Goal: Information Seeking & Learning: Learn about a topic

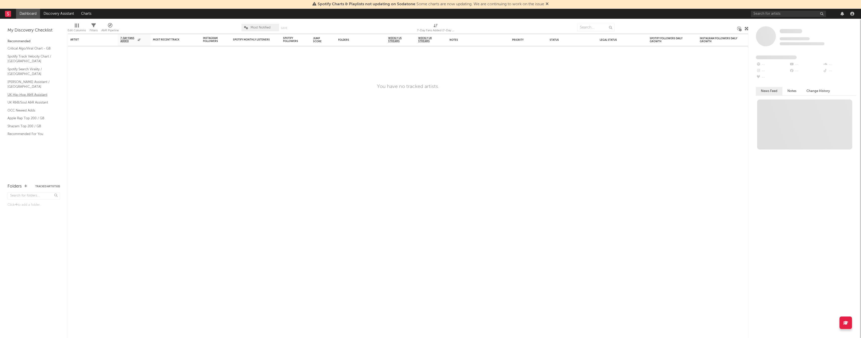
click at [33, 92] on link "UK Hip-Hop A&R Assistant" at bounding box center [32, 95] width 48 height 6
click at [20, 14] on link "Dashboard" at bounding box center [28, 14] width 24 height 10
click at [9, 15] on rect at bounding box center [8, 14] width 6 height 6
click at [91, 14] on link "Charts" at bounding box center [86, 14] width 17 height 10
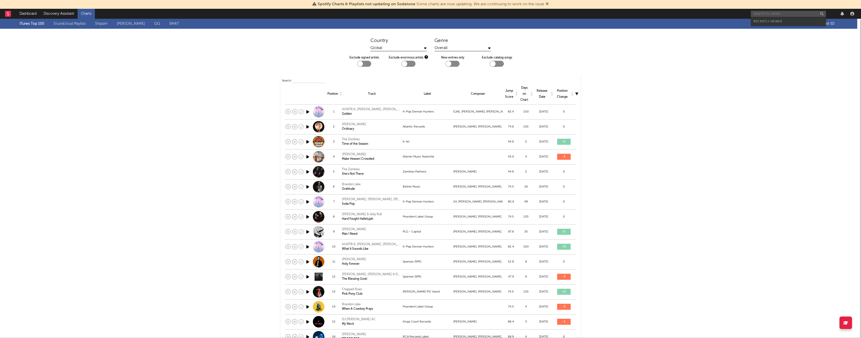
click at [756, 13] on input "text" at bounding box center [788, 14] width 75 height 6
type input "sombr"
click at [771, 17] on div "sombr" at bounding box center [803, 14] width 105 height 10
click at [771, 15] on input "sombr" at bounding box center [788, 14] width 75 height 6
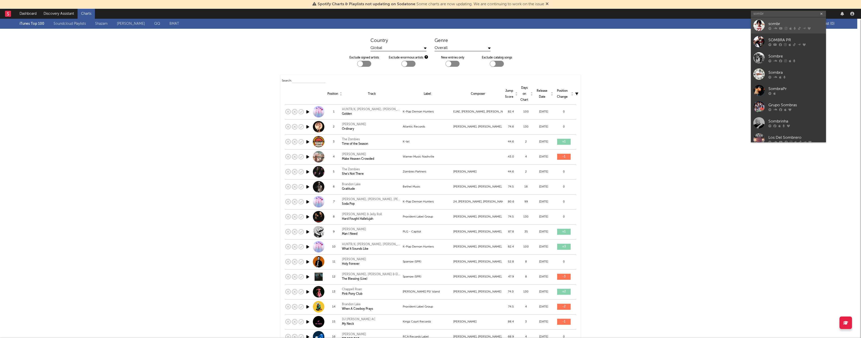
click at [771, 23] on div "sombr" at bounding box center [796, 24] width 55 height 6
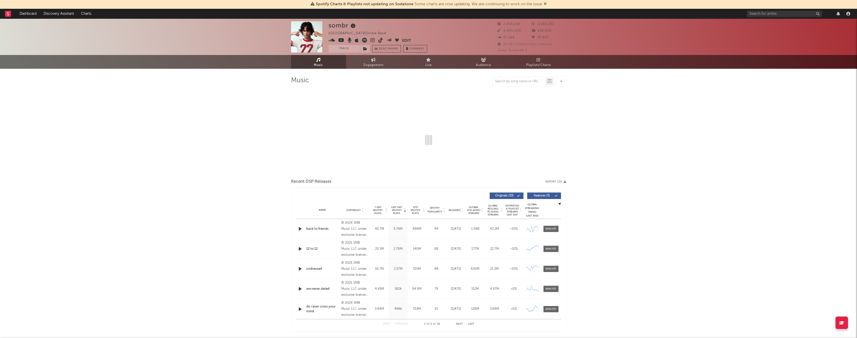
select select "6m"
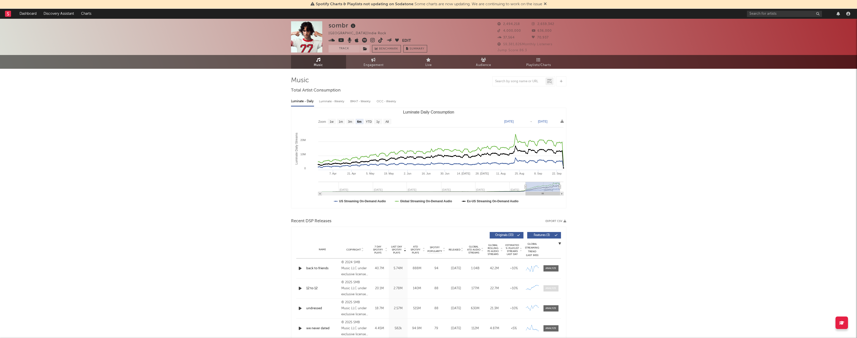
click at [548, 290] on div at bounding box center [551, 289] width 11 height 4
select select "1w"
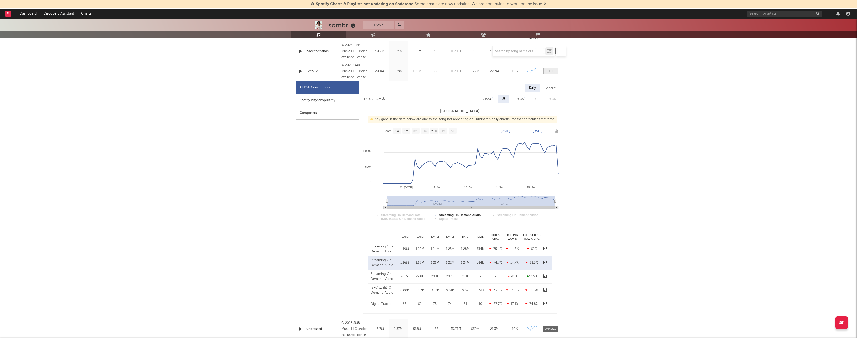
scroll to position [216, 0]
click at [334, 103] on div "Spotify Plays/Popularity" at bounding box center [327, 101] width 63 height 13
select select "1w"
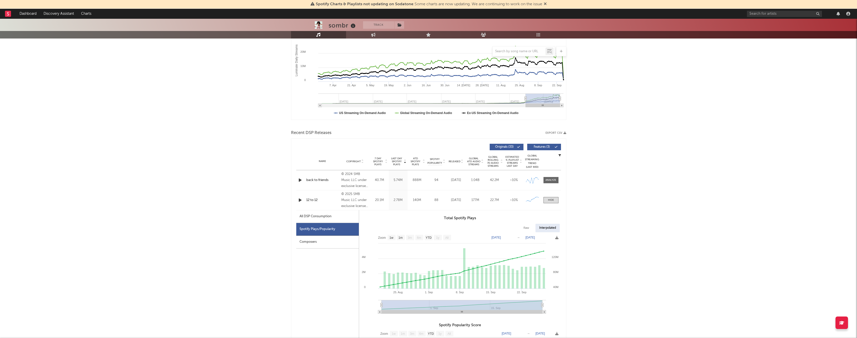
scroll to position [77, 0]
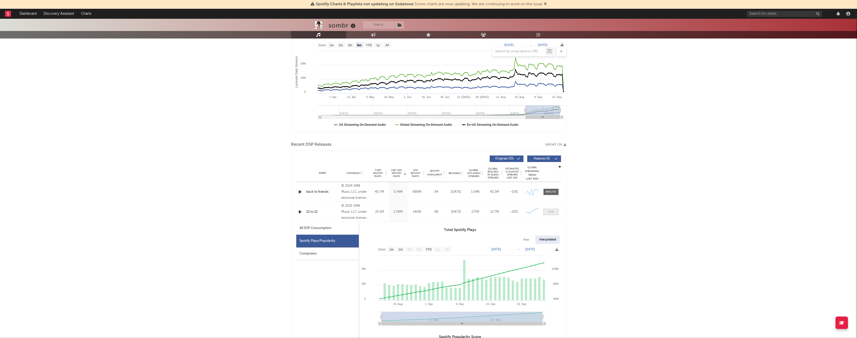
click at [557, 212] on span at bounding box center [551, 212] width 15 height 6
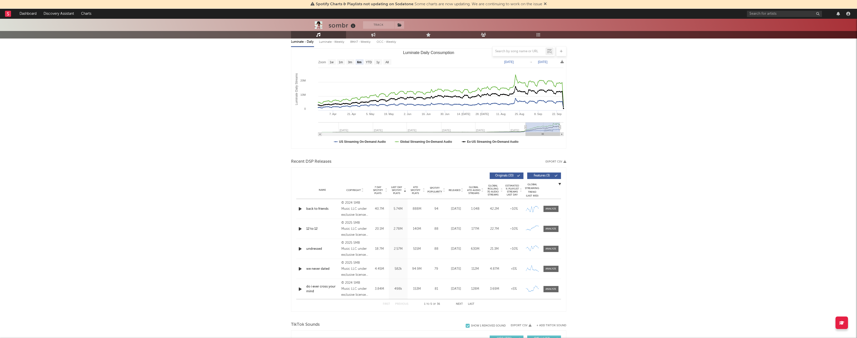
scroll to position [57, 0]
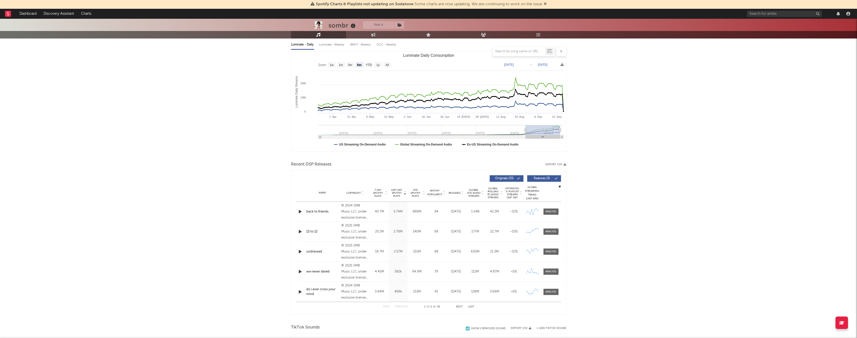
click at [428, 36] on icon at bounding box center [428, 35] width 5 height 4
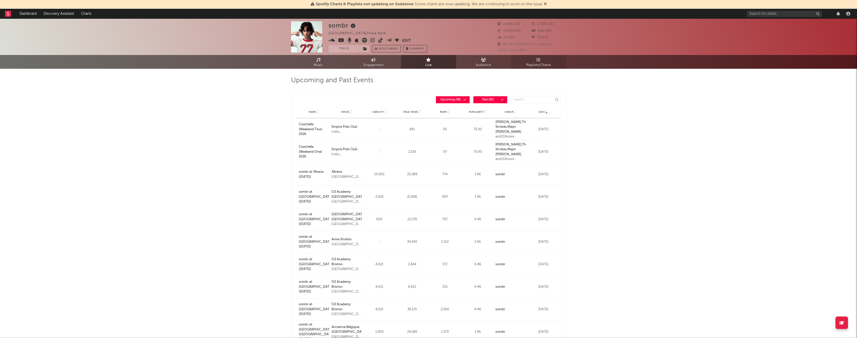
click at [554, 63] on link "Playlists/Charts" at bounding box center [538, 62] width 55 height 14
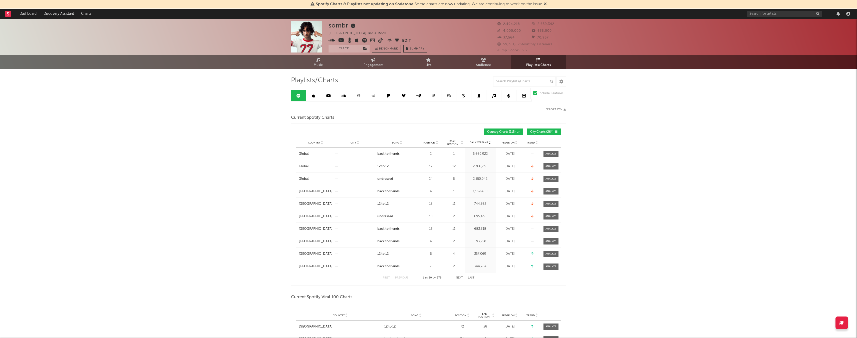
click at [434, 252] on div "6" at bounding box center [431, 254] width 23 height 5
drag, startPoint x: 483, startPoint y: 6, endPoint x: 536, endPoint y: 6, distance: 53.3
click at [484, 5] on span "Spotify Charts & Playlists not updating on Sodatone : Some charts are now updat…" at bounding box center [429, 4] width 227 height 4
drag, startPoint x: 297, startPoint y: 5, endPoint x: 541, endPoint y: 7, distance: 244.6
click at [541, 7] on div "Spotify Charts & Playlists not updating on Sodatone : Some charts are now updat…" at bounding box center [428, 4] width 857 height 9
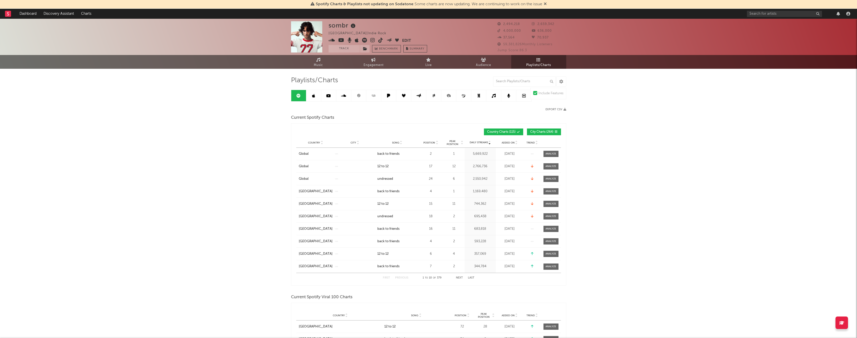
click at [306, 2] on div "Spotify Charts & Playlists not updating on Sodatone : Some charts are now updat…" at bounding box center [428, 4] width 857 height 9
drag, startPoint x: 311, startPoint y: 3, endPoint x: 449, endPoint y: 9, distance: 138.8
click at [493, 5] on div "Spotify Charts & Playlists not updating on Sodatone : Some charts are now updat…" at bounding box center [428, 4] width 857 height 9
click at [508, 6] on span "Spotify Charts & Playlists not updating on Sodatone : Some charts are now updat…" at bounding box center [429, 4] width 227 height 4
click at [547, 4] on icon at bounding box center [545, 4] width 3 height 4
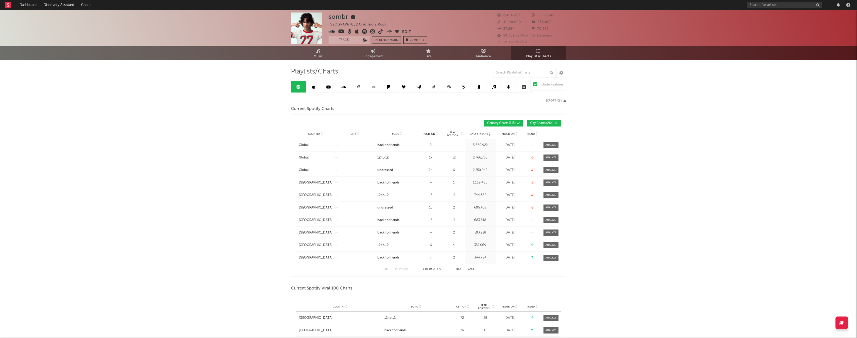
click at [244, 14] on div "sombr United States | Indie Rock Edit Track Benchmark Summary 2,494,218 2,659,3…" at bounding box center [428, 28] width 857 height 36
